Goal: Transaction & Acquisition: Purchase product/service

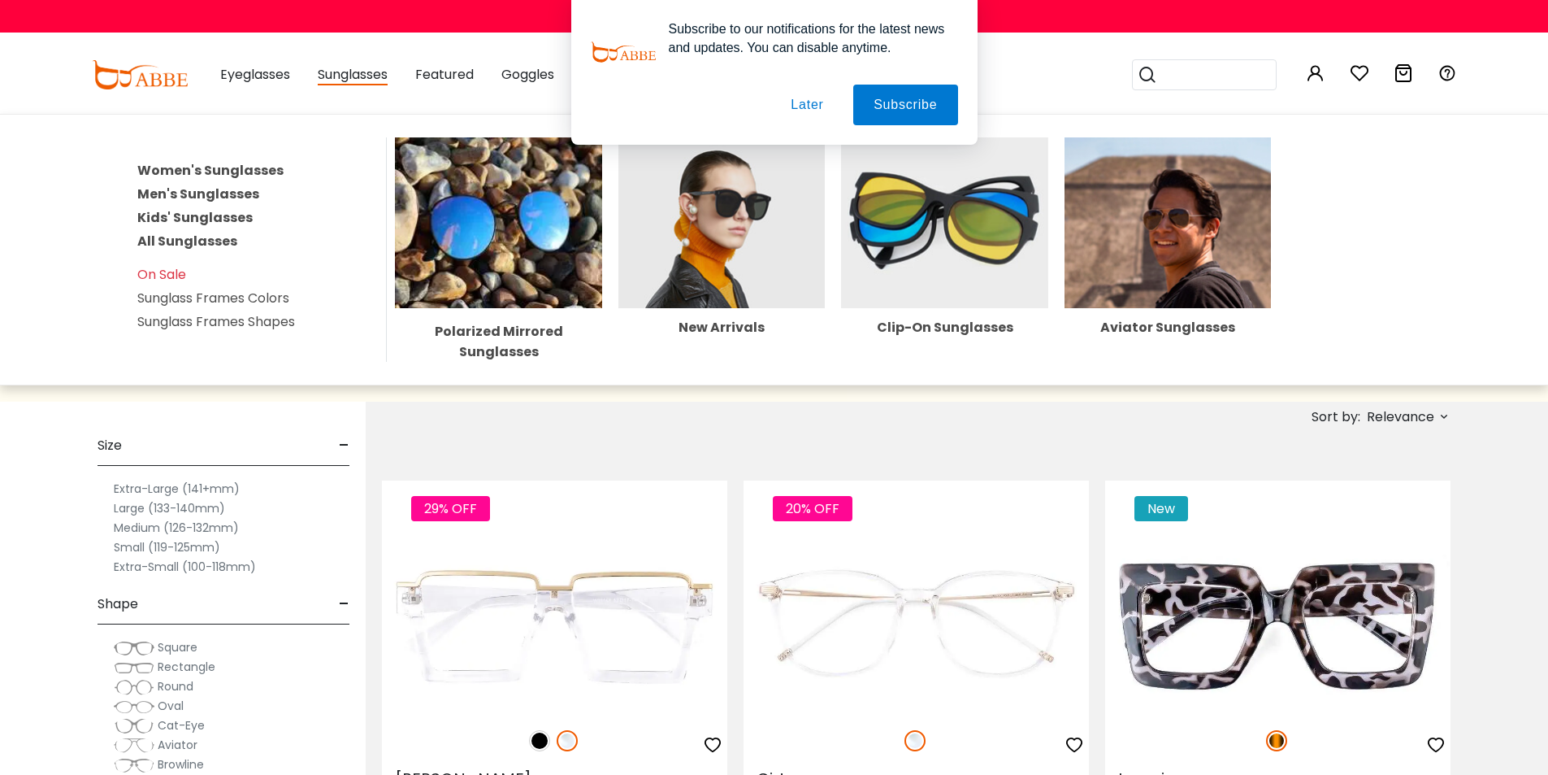
click at [263, 173] on link "Women's Sunglasses" at bounding box center [210, 170] width 146 height 19
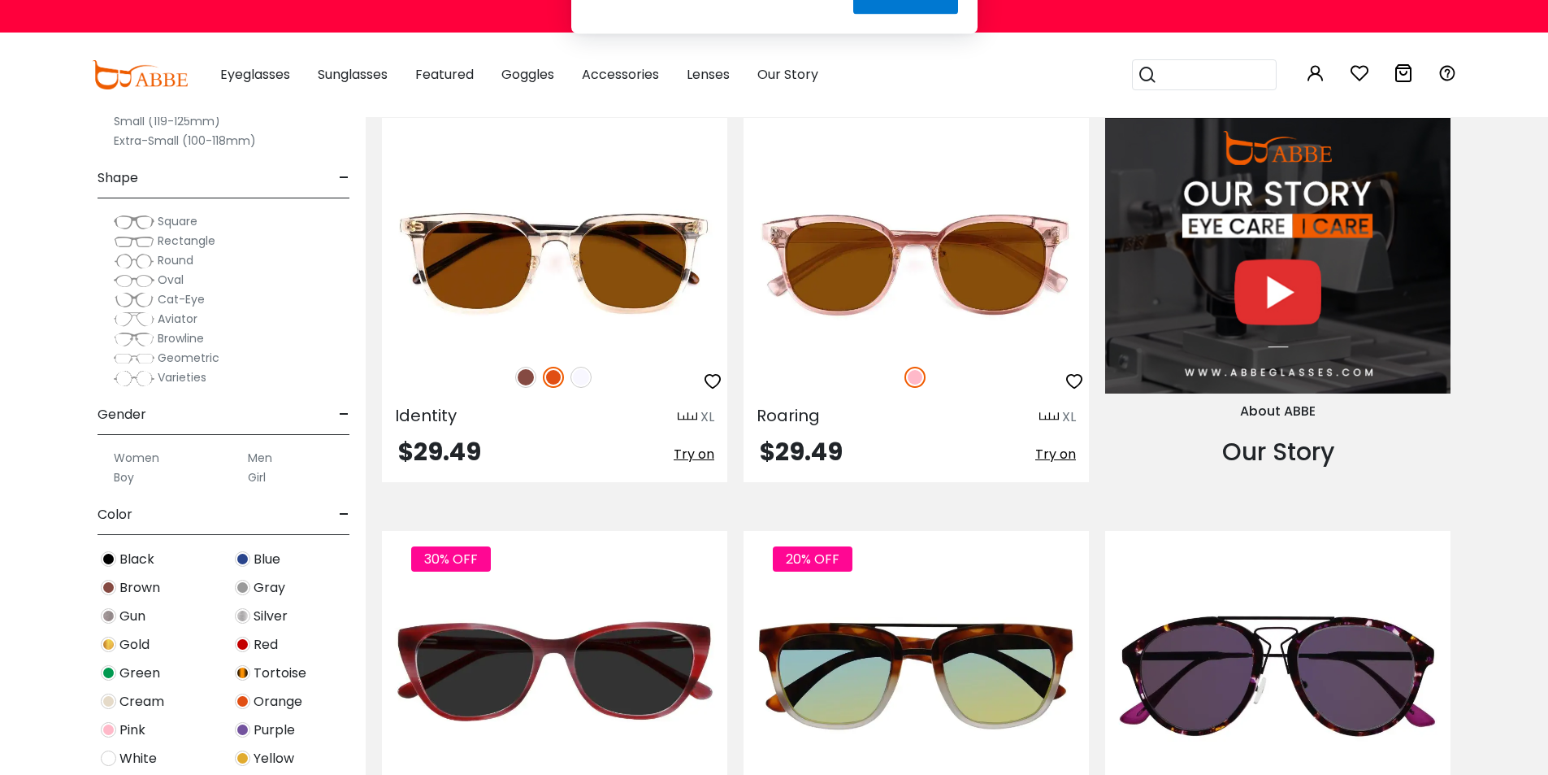
scroll to position [1788, 0]
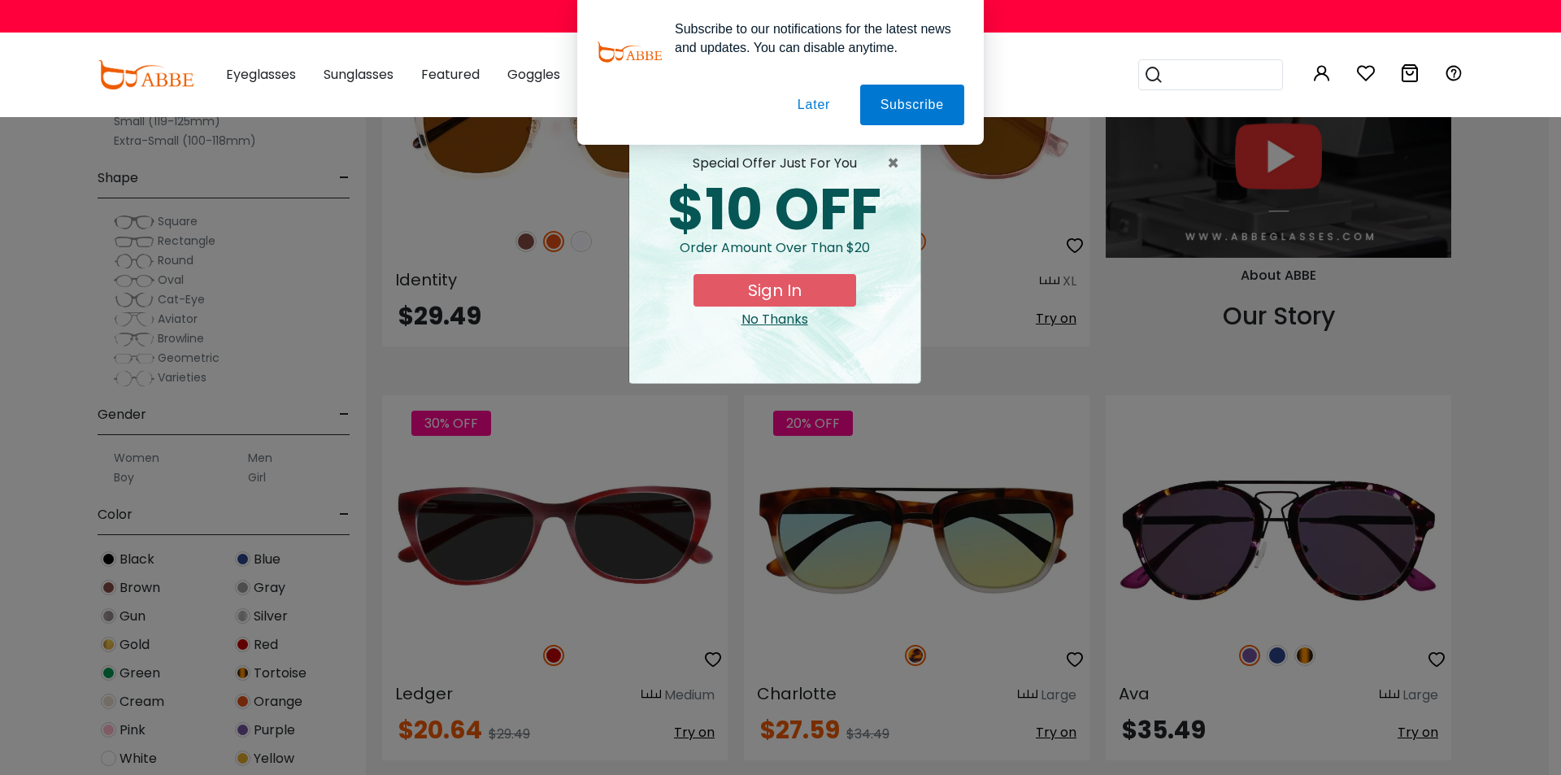
click at [782, 317] on div "No Thanks" at bounding box center [774, 320] width 265 height 20
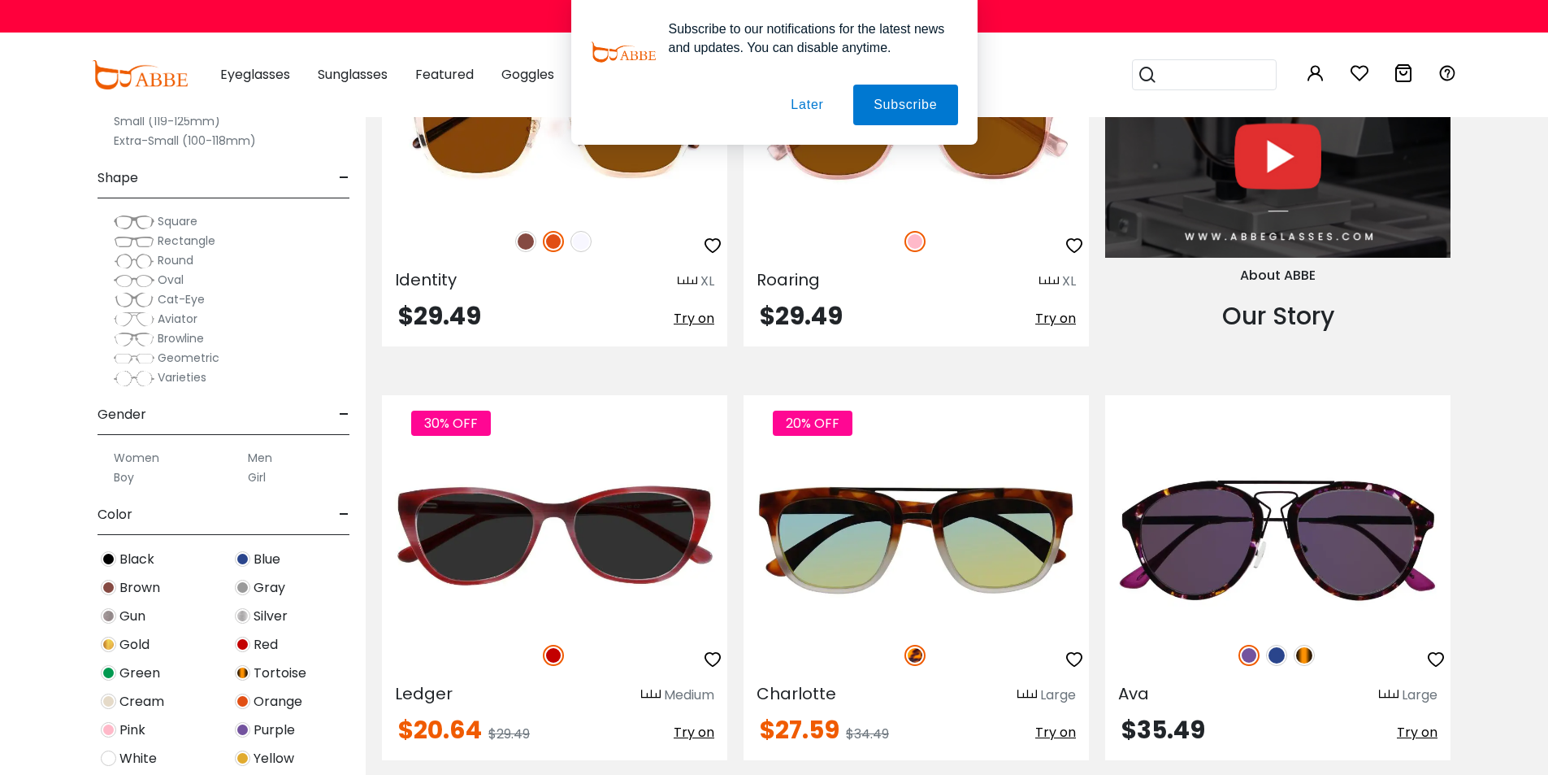
click at [135, 558] on span "Black" at bounding box center [136, 559] width 35 height 20
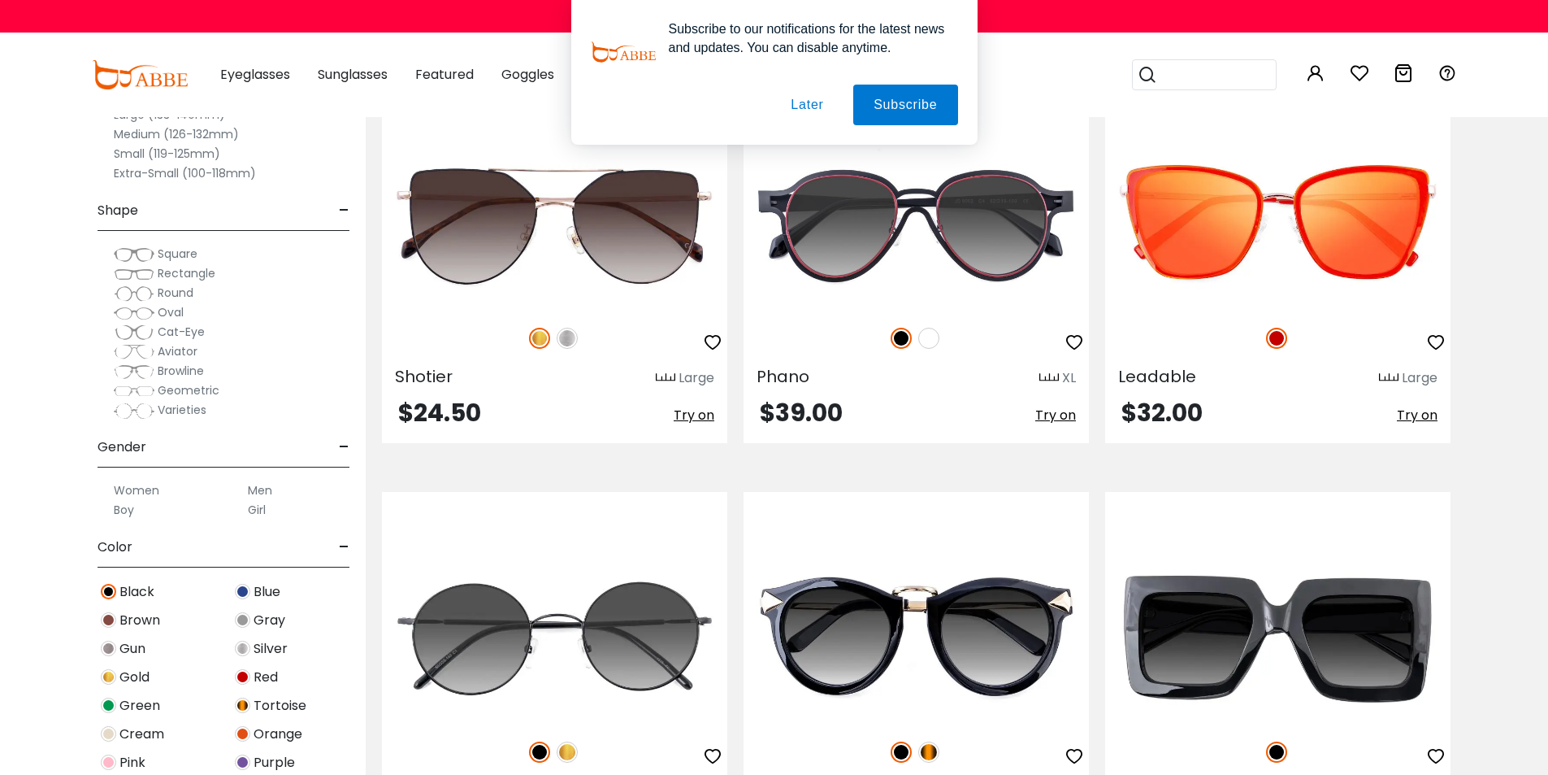
scroll to position [7396, 0]
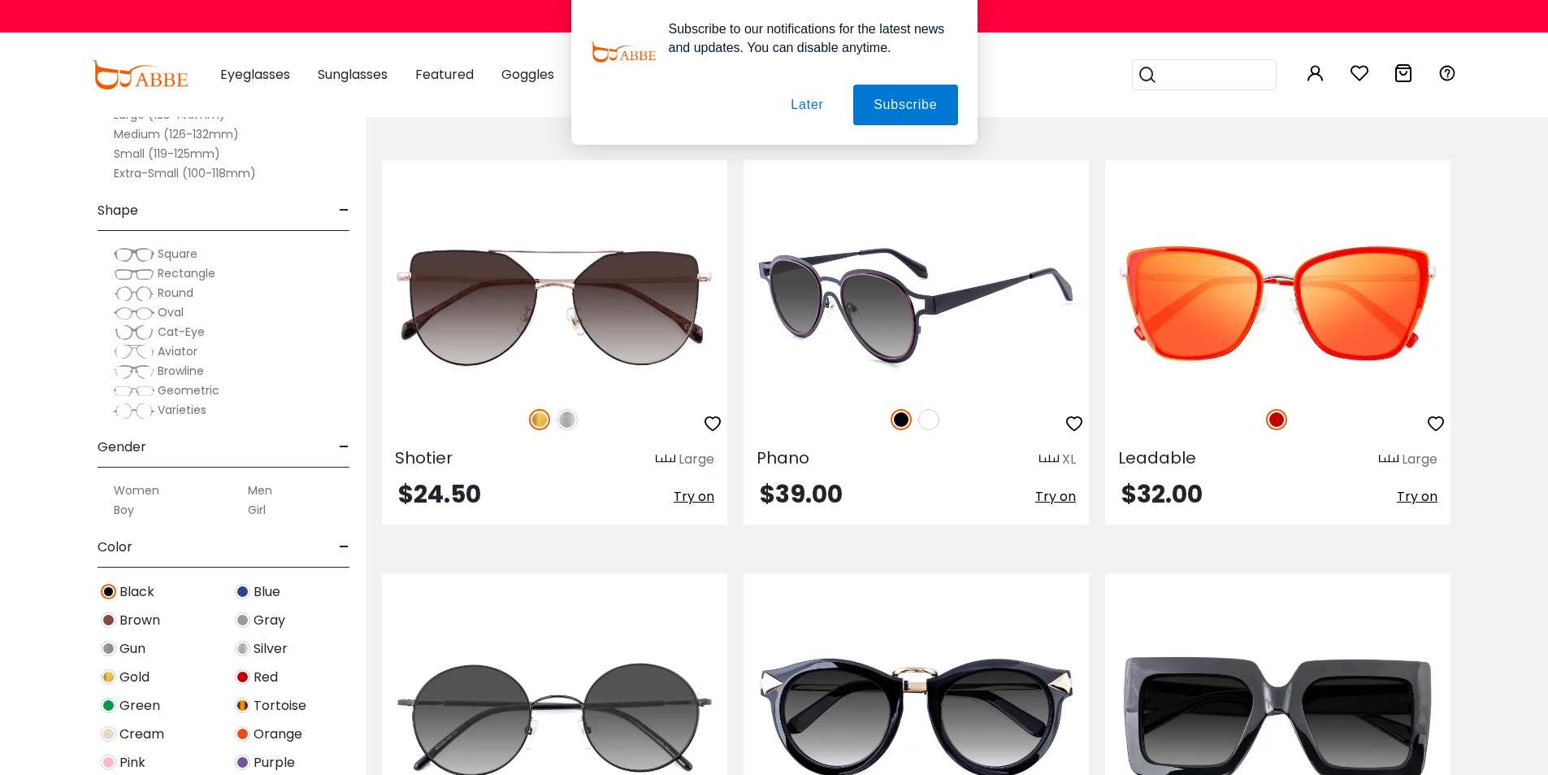
click at [1016, 375] on img at bounding box center [916, 305] width 345 height 173
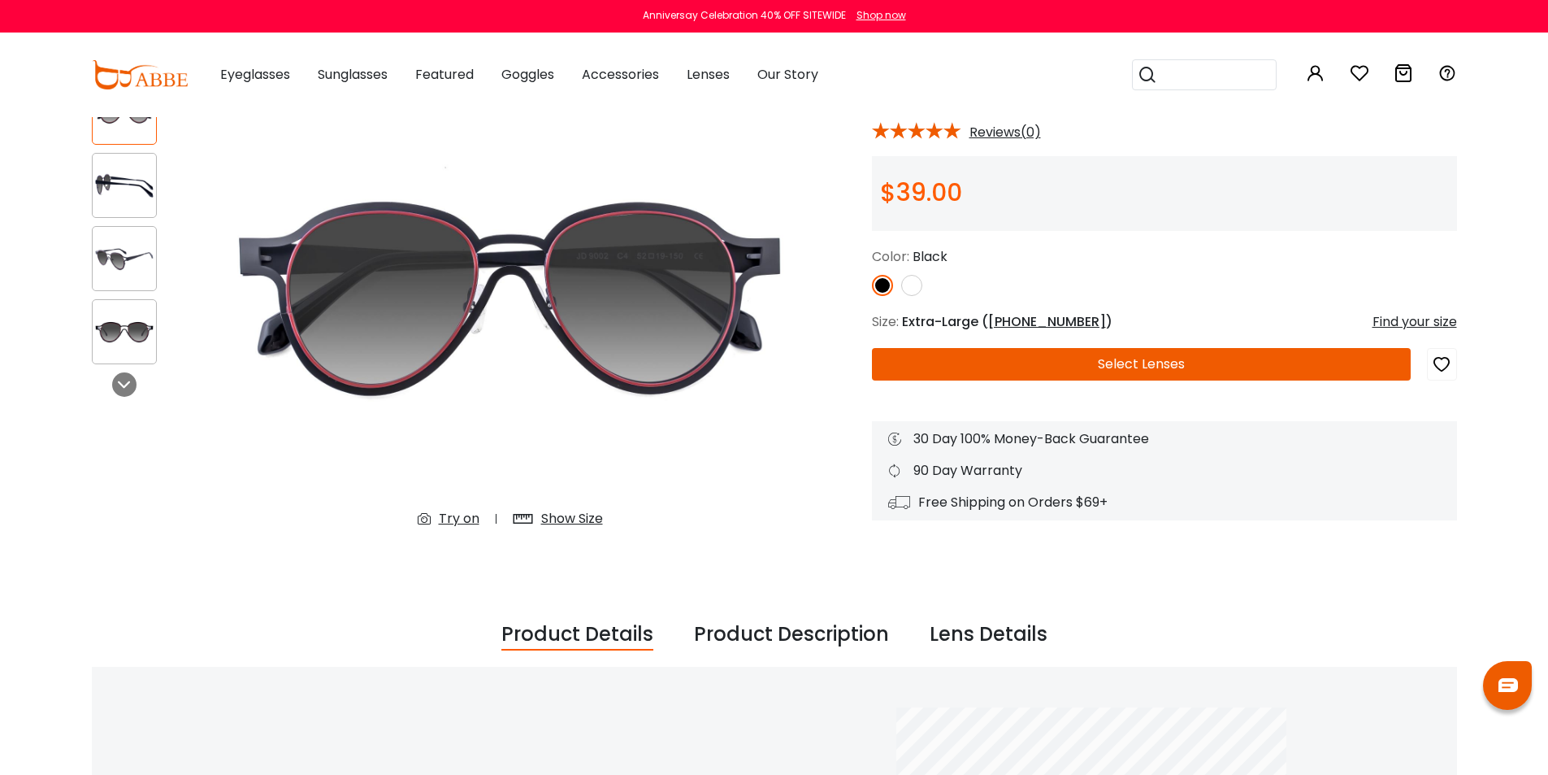
scroll to position [163, 0]
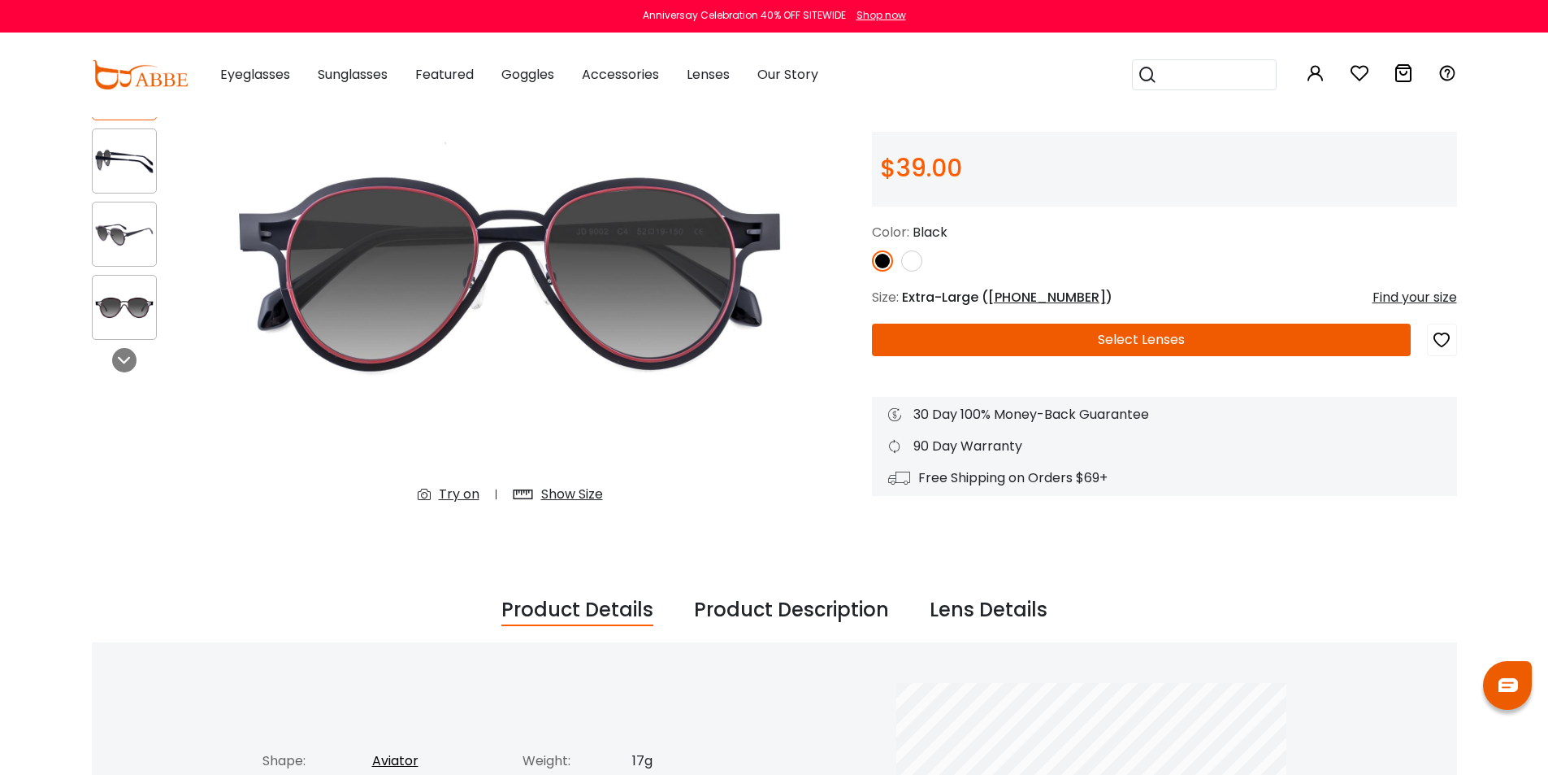
click at [909, 257] on img at bounding box center [911, 260] width 21 height 21
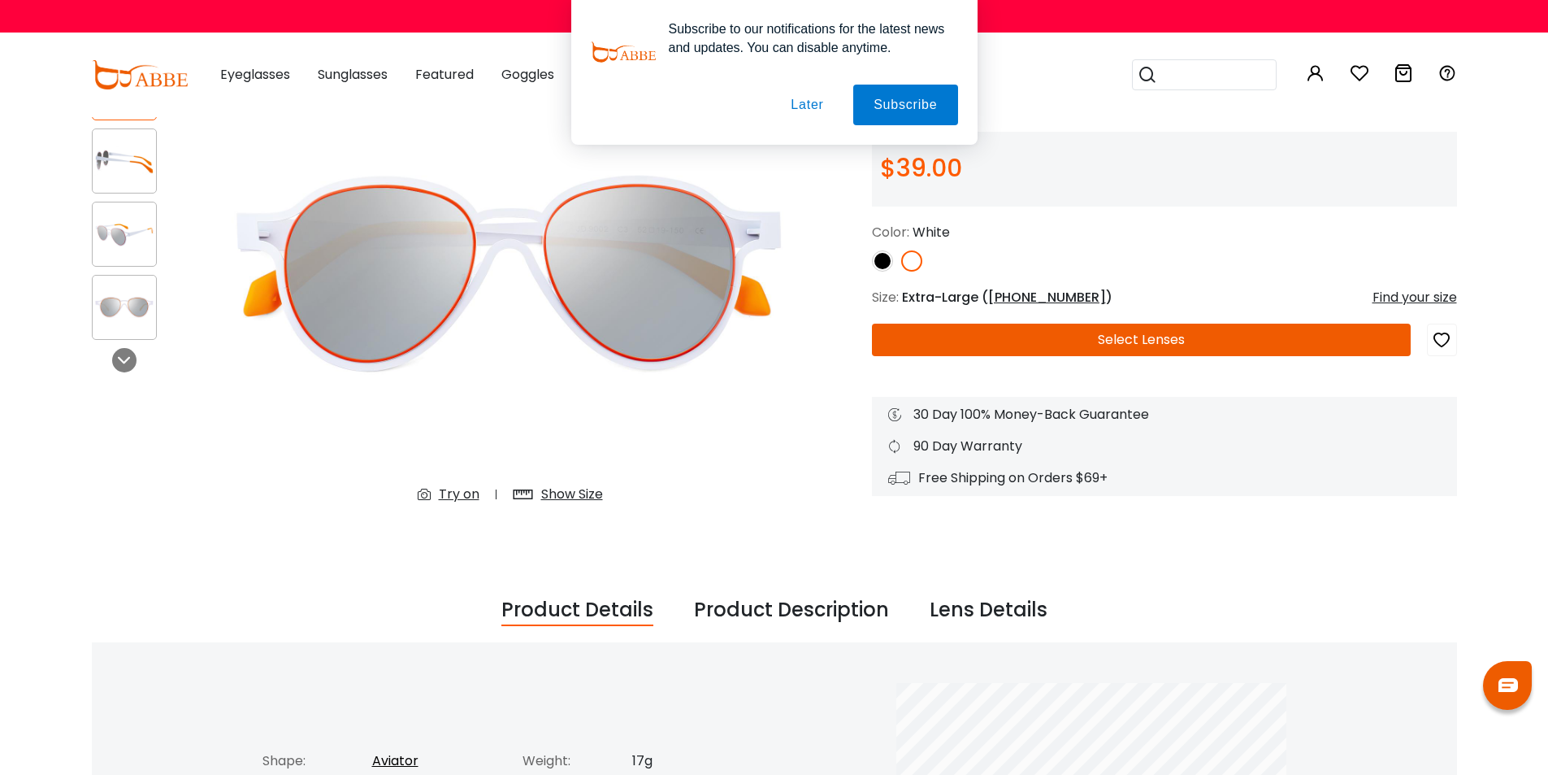
click at [878, 257] on img at bounding box center [882, 260] width 21 height 21
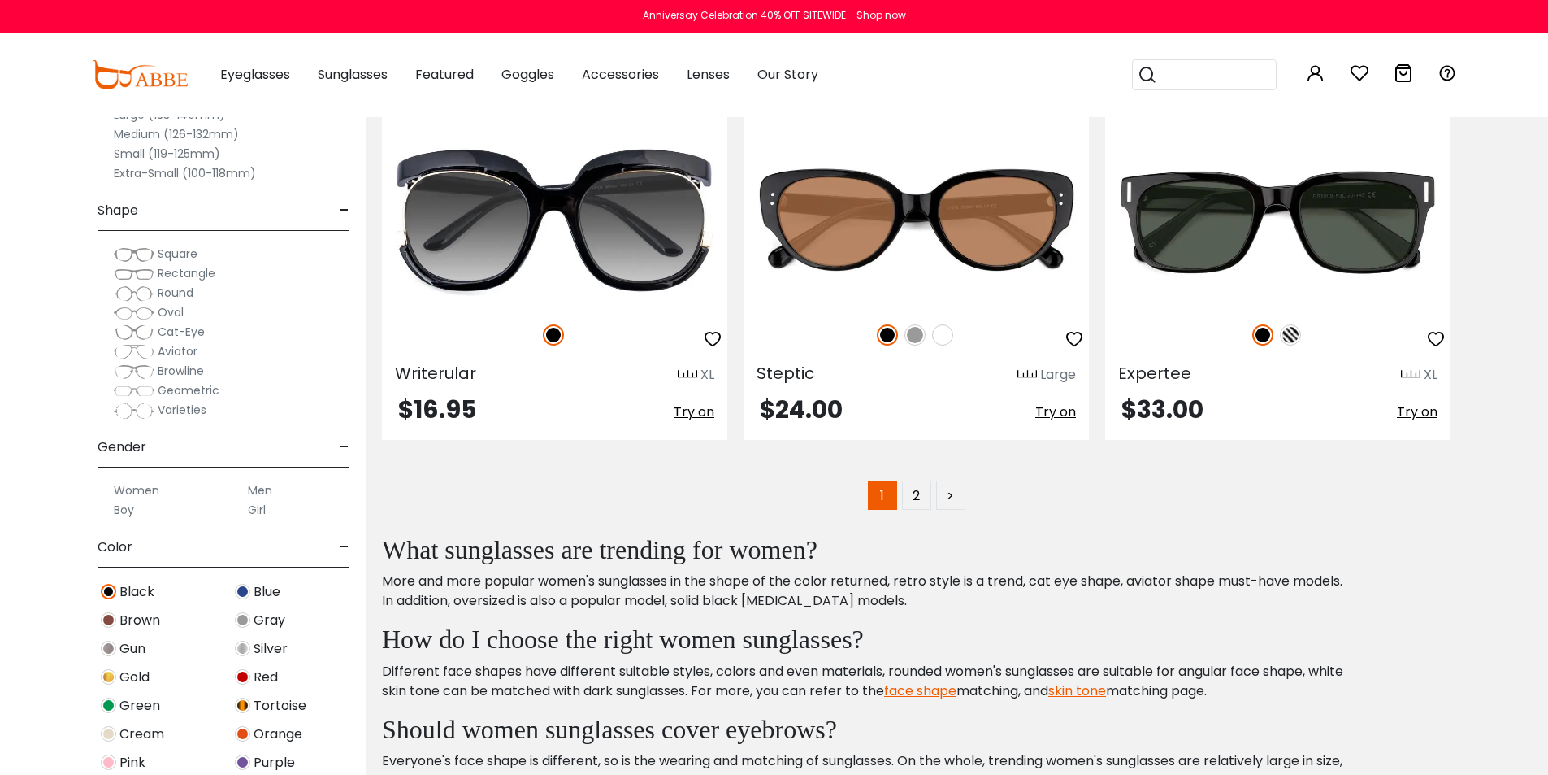
scroll to position [8372, 0]
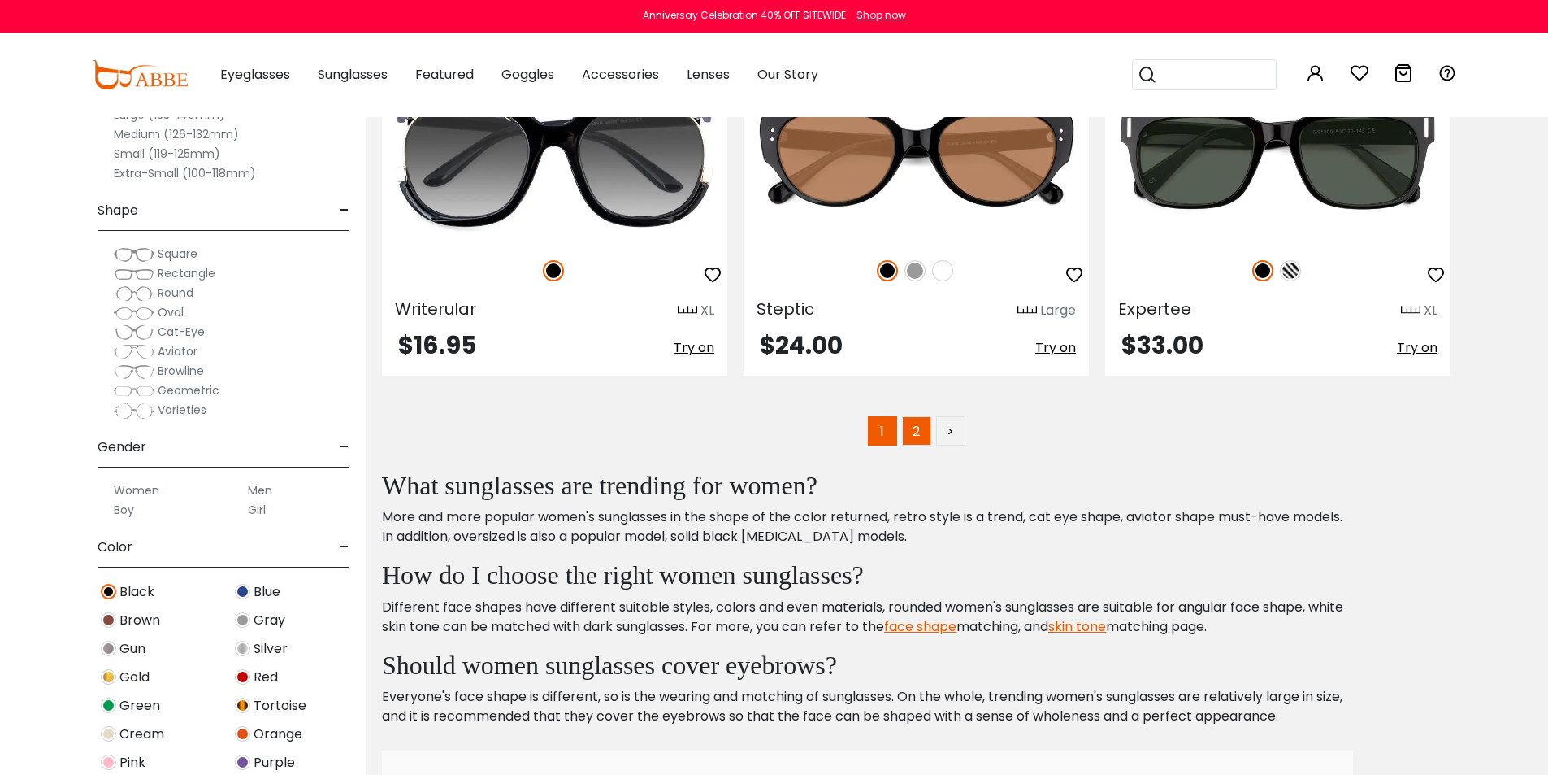
click at [921, 424] on link "2" at bounding box center [916, 430] width 29 height 29
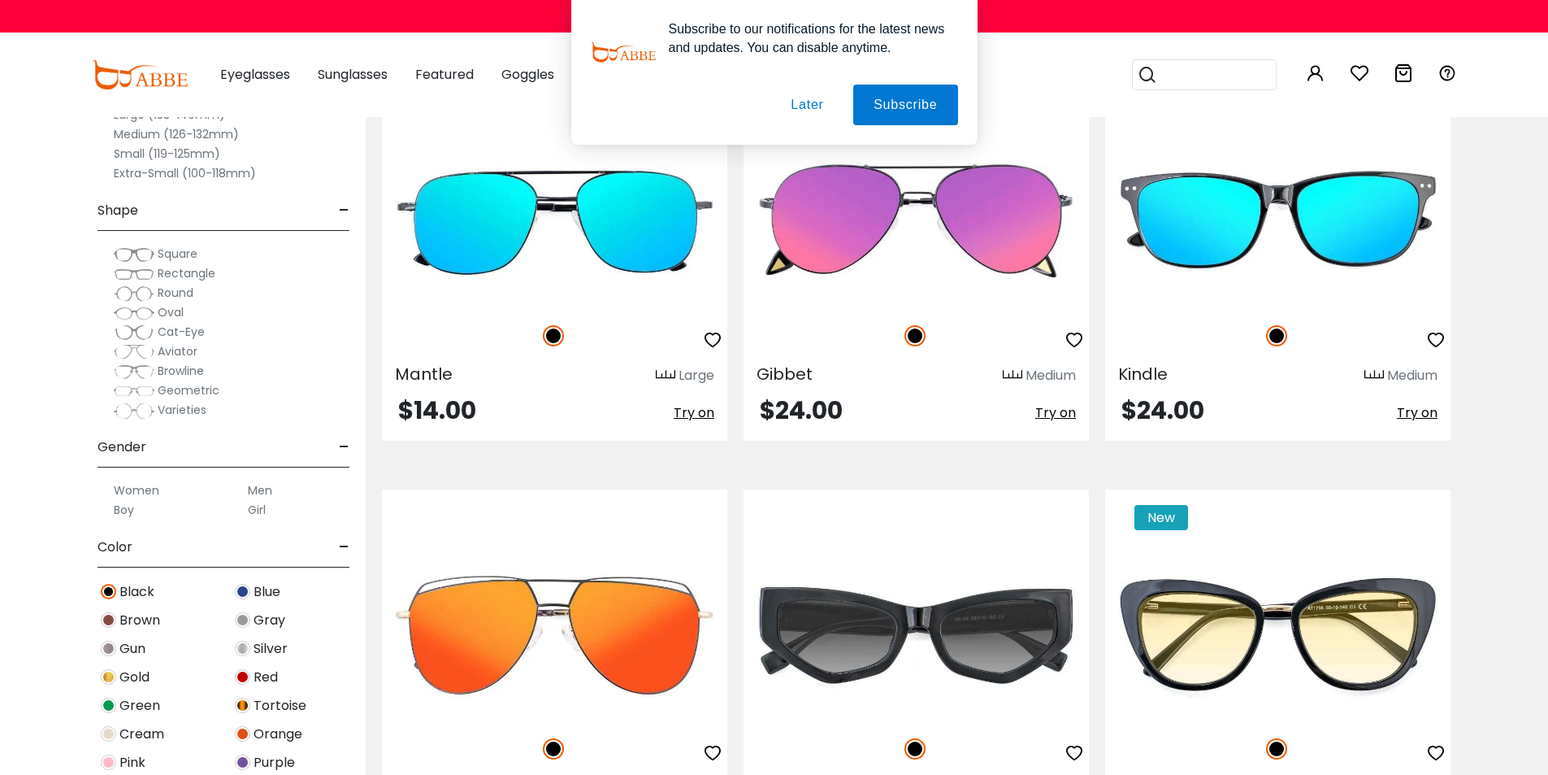
scroll to position [1219, 0]
